Goal: Check status: Verify the current state of an ongoing process or item

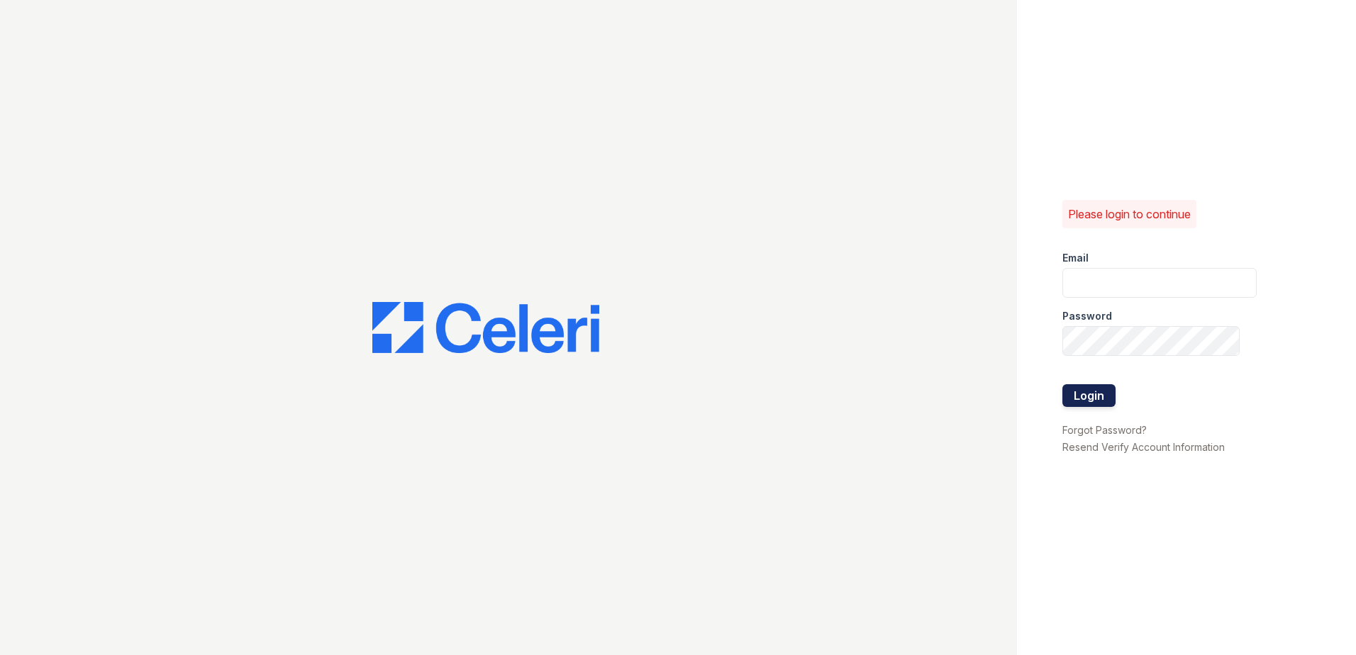
type input "[EMAIL_ADDRESS][DOMAIN_NAME]"
click at [1077, 405] on button "Login" at bounding box center [1088, 395] width 53 height 23
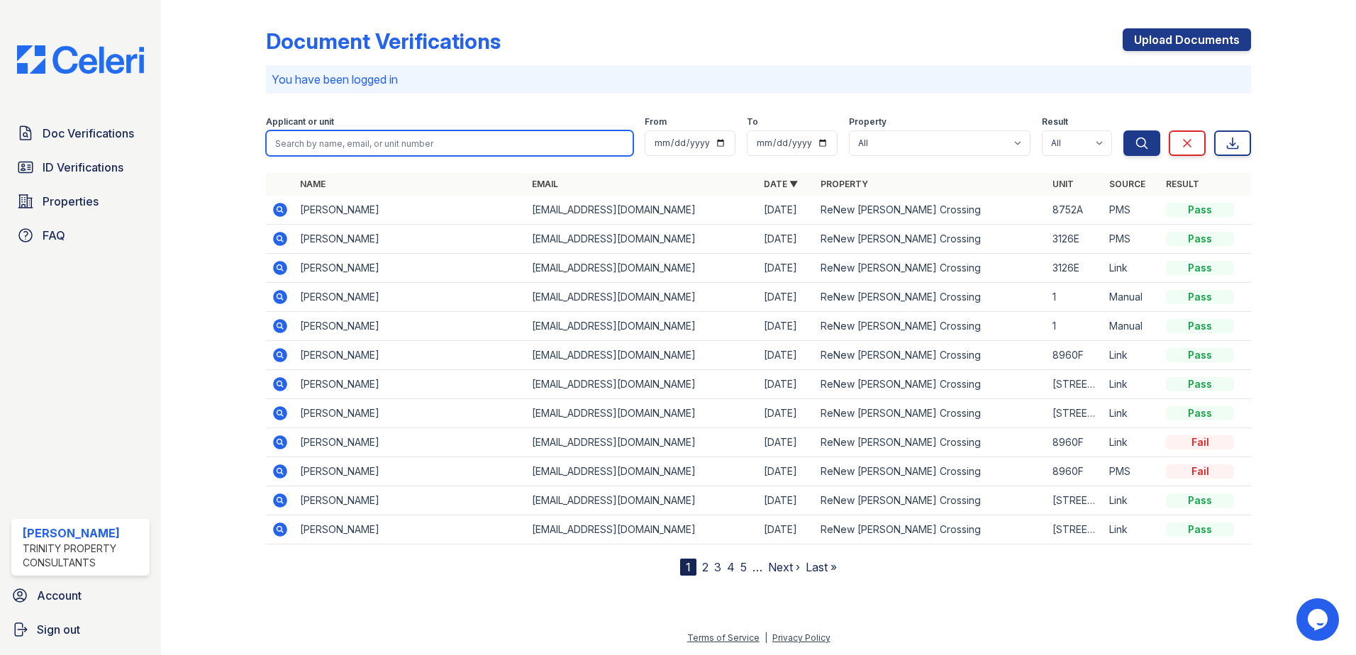
click at [416, 143] on input "search" at bounding box center [449, 144] width 367 height 26
paste input "[PERSON_NAME]"
type input "[PERSON_NAME]"
click at [1123, 131] on button "Search" at bounding box center [1141, 144] width 37 height 26
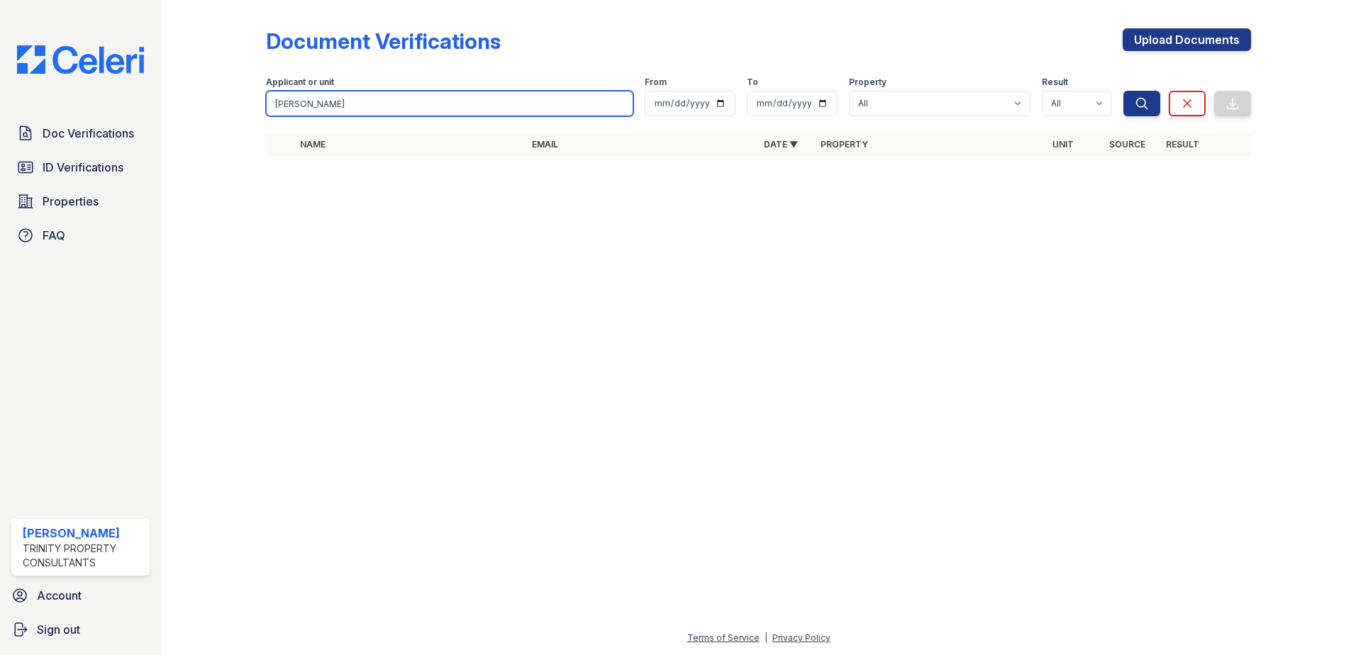
drag, startPoint x: 365, startPoint y: 101, endPoint x: 316, endPoint y: 101, distance: 48.9
click at [316, 101] on input "[PERSON_NAME]" at bounding box center [449, 104] width 367 height 26
type input "[PERSON_NAME]"
click at [1123, 91] on button "Search" at bounding box center [1141, 104] width 37 height 26
drag, startPoint x: 345, startPoint y: 105, endPoint x: 229, endPoint y: 113, distance: 115.9
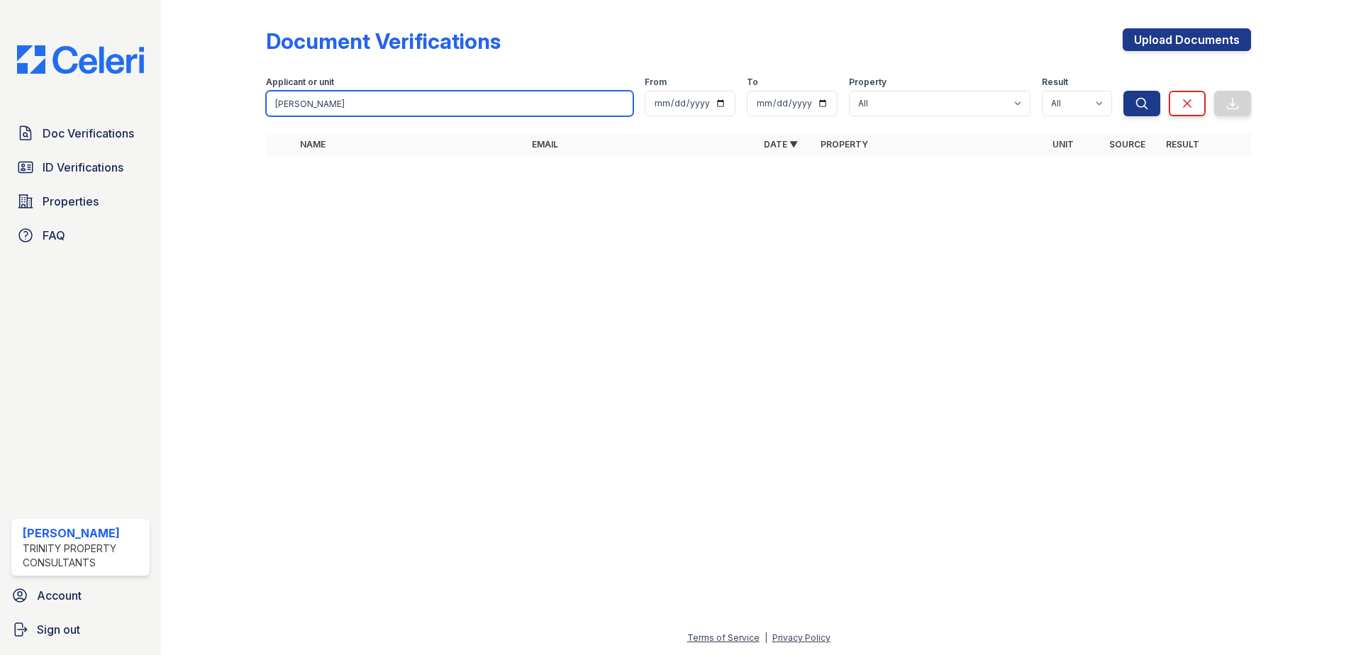
click at [229, 113] on div "Document Verifications Upload Documents Filter Applicant or unit [PERSON_NAME] …" at bounding box center [759, 96] width 1150 height 193
click at [590, 94] on input "search" at bounding box center [449, 104] width 367 height 26
paste input "[PERSON_NAME]"
type input "[PERSON_NAME]"
click at [1123, 91] on button "Search" at bounding box center [1141, 104] width 37 height 26
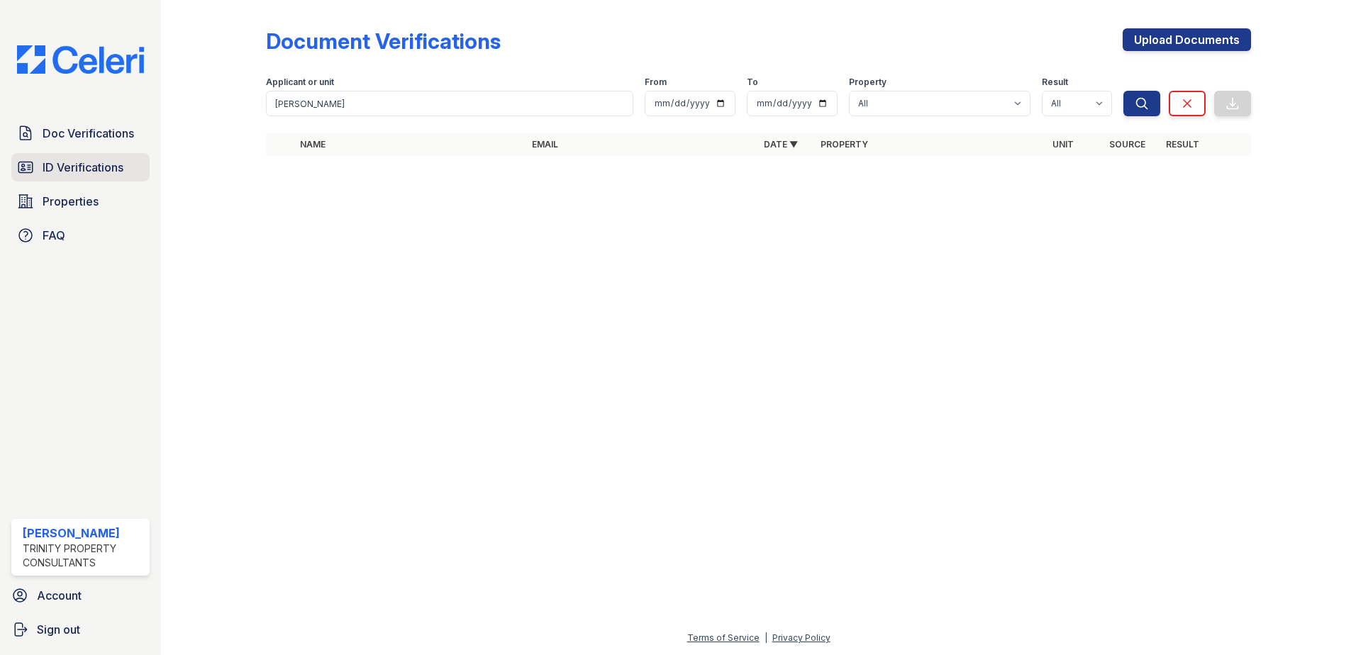
click at [119, 177] on link "ID Verifications" at bounding box center [80, 167] width 138 height 28
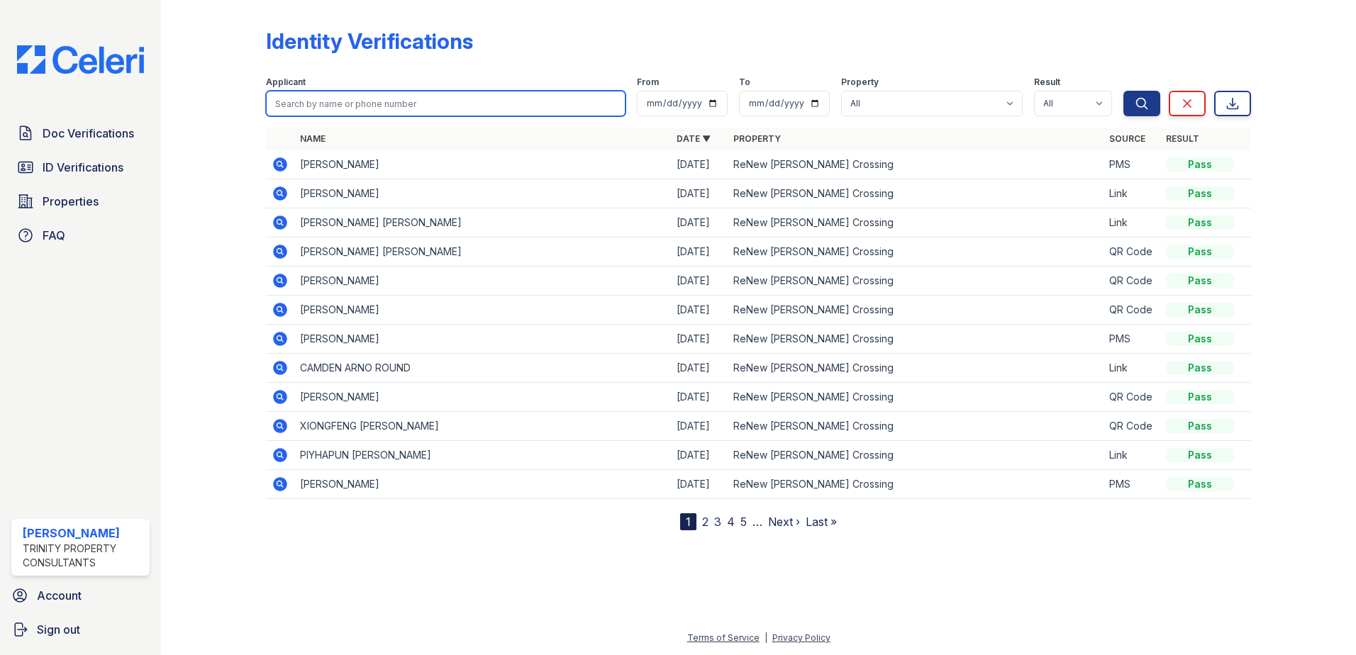
click at [335, 94] on input "search" at bounding box center [446, 104] width 360 height 26
paste input "[PERSON_NAME]"
type input "[PERSON_NAME]"
click at [1123, 91] on button "Search" at bounding box center [1141, 104] width 37 height 26
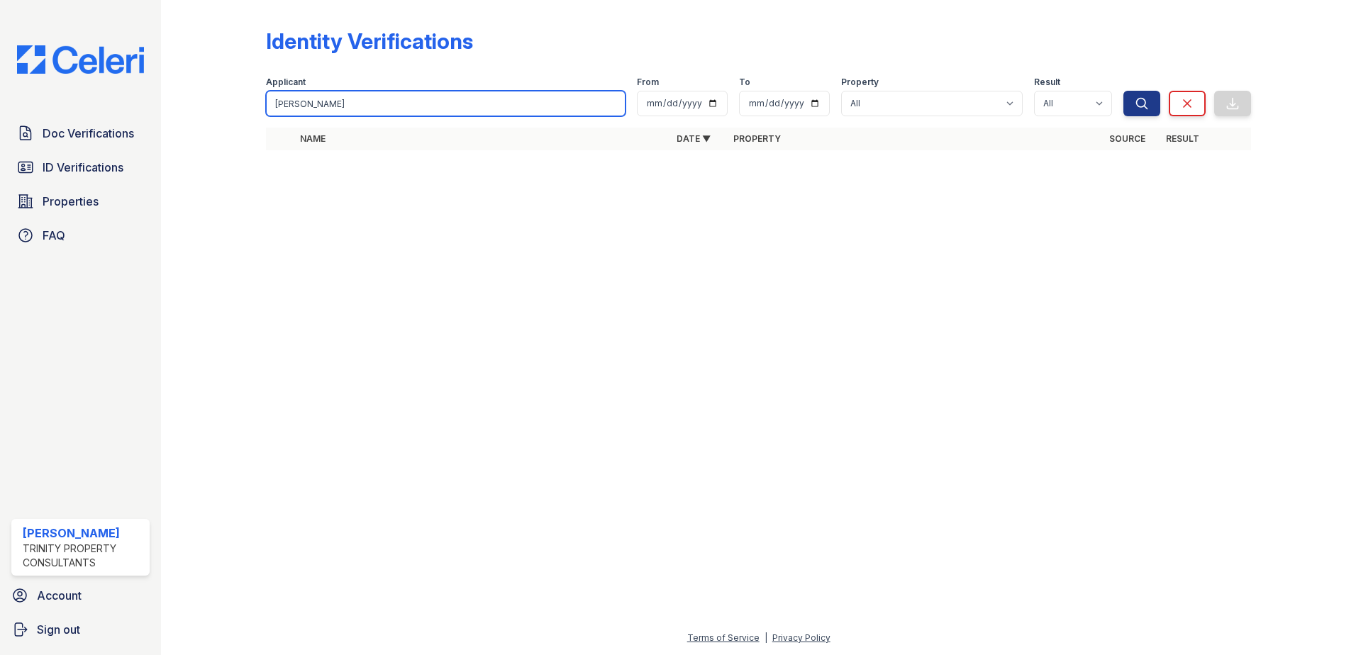
click at [362, 106] on input "[PERSON_NAME]" at bounding box center [446, 104] width 360 height 26
drag, startPoint x: 305, startPoint y: 105, endPoint x: 26, endPoint y: 28, distance: 289.1
click at [121, 53] on div "Doc Verifications ID Verifications Properties FAQ [PERSON_NAME] Trinity Propert…" at bounding box center [678, 327] width 1356 height 655
type input "[DEMOGRAPHIC_DATA]"
click at [1123, 91] on button "Search" at bounding box center [1141, 104] width 37 height 26
